Goal: Task Accomplishment & Management: Use online tool/utility

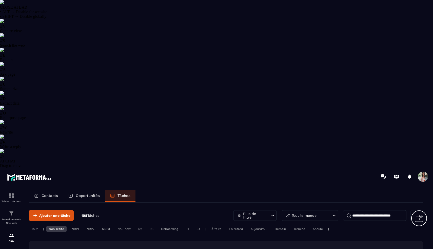
select select "******"
click at [402, 248] on icon at bounding box center [403, 251] width 2 height 4
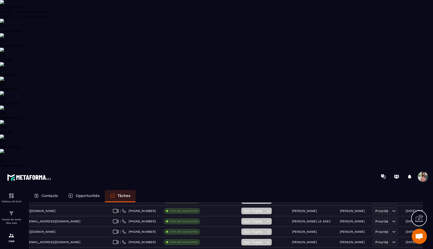
scroll to position [915, 0]
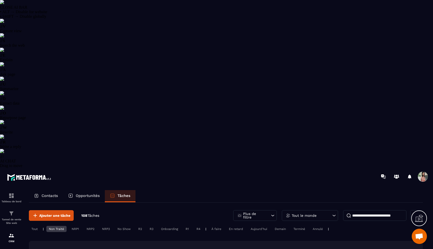
scroll to position [0, 0]
